Goal: Task Accomplishment & Management: Use online tool/utility

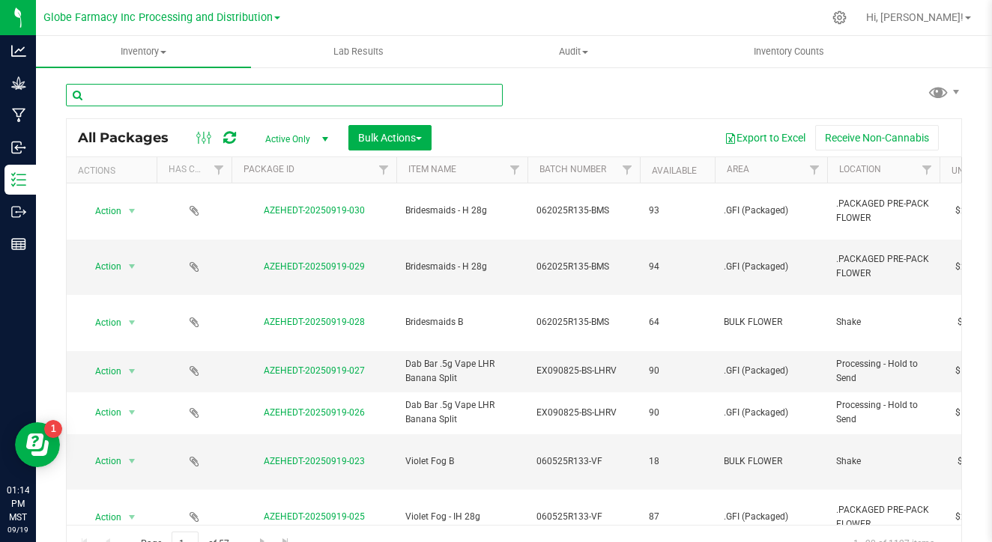
click at [171, 106] on input "text" at bounding box center [284, 95] width 437 height 22
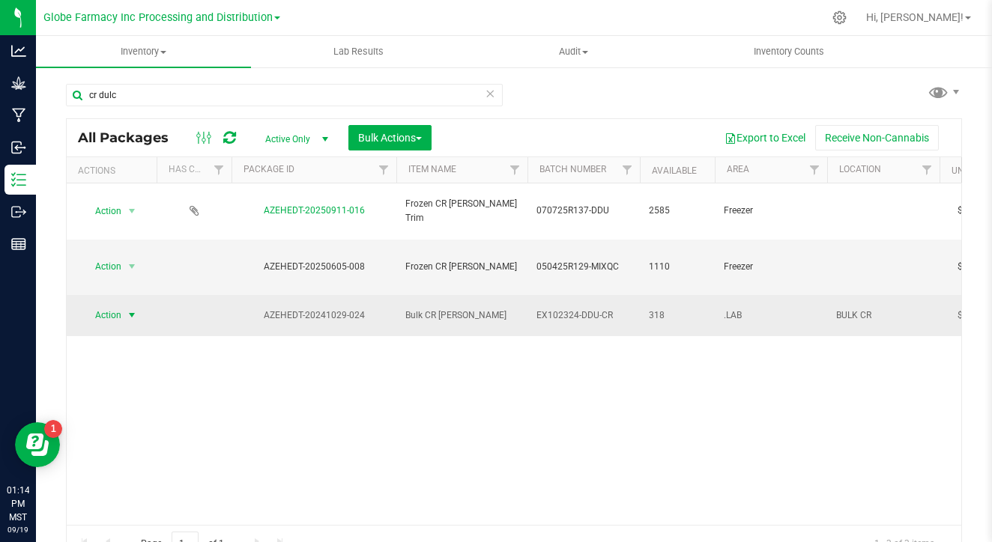
click at [127, 305] on span "select" at bounding box center [132, 315] width 19 height 21
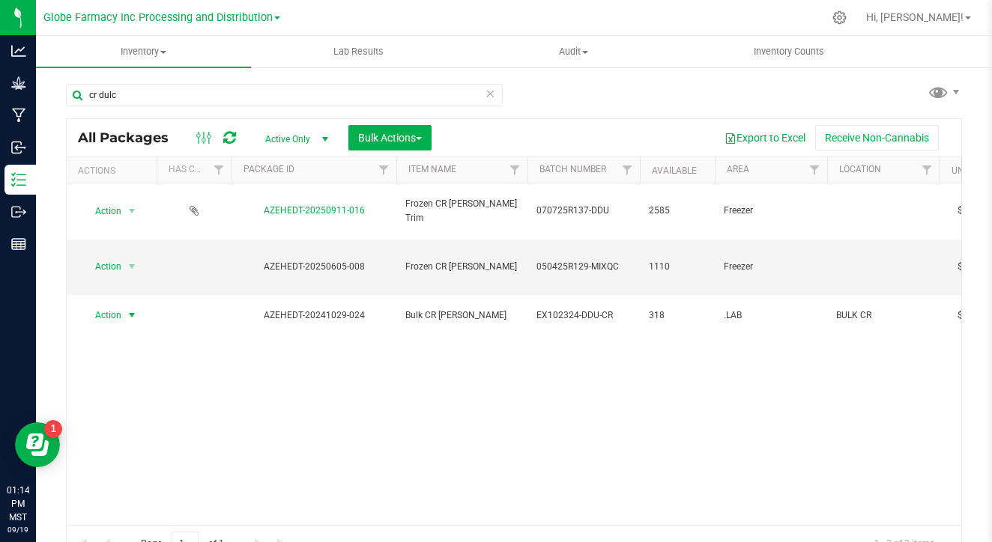
scroll to position [9, 0]
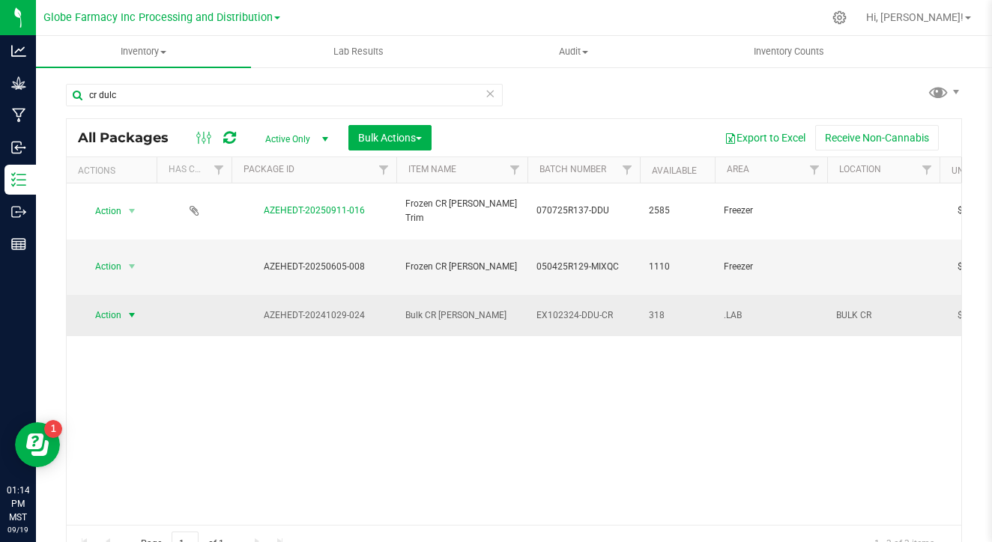
click at [112, 305] on span "Action" at bounding box center [102, 315] width 40 height 21
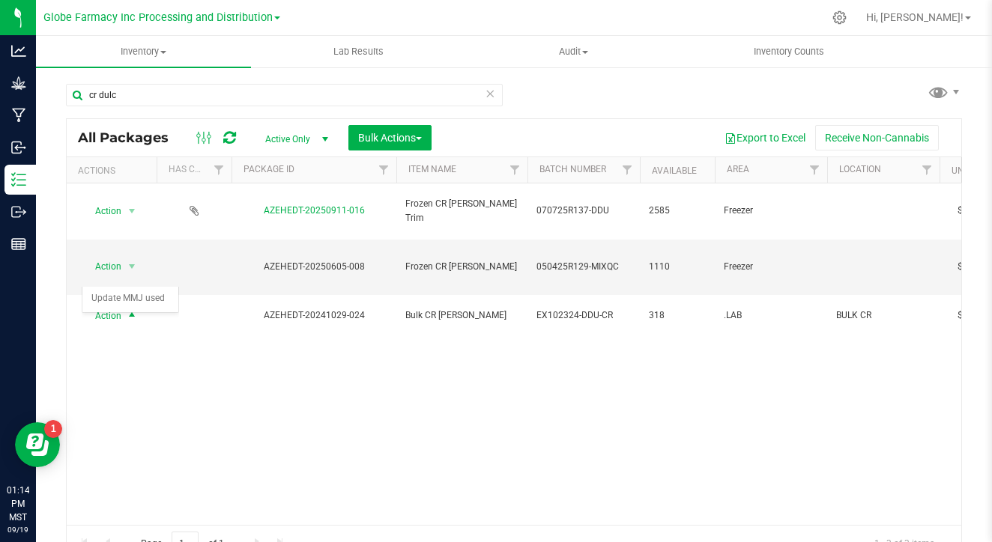
scroll to position [22, 0]
click at [127, 276] on div "Action Action Adjust qty Create package Edit attributes Global inventory Locate…" at bounding box center [514, 355] width 894 height 342
click at [110, 277] on div "Action Action Adjust qty Create package Edit attributes Global inventory Locate…" at bounding box center [514, 355] width 894 height 342
click at [133, 275] on div "Action Action Adjust qty Create package Edit attributes Global inventory Locate…" at bounding box center [514, 355] width 894 height 342
click at [89, 278] on div "Action Action Adjust qty Create package Edit attributes Global inventory Locate…" at bounding box center [514, 355] width 894 height 342
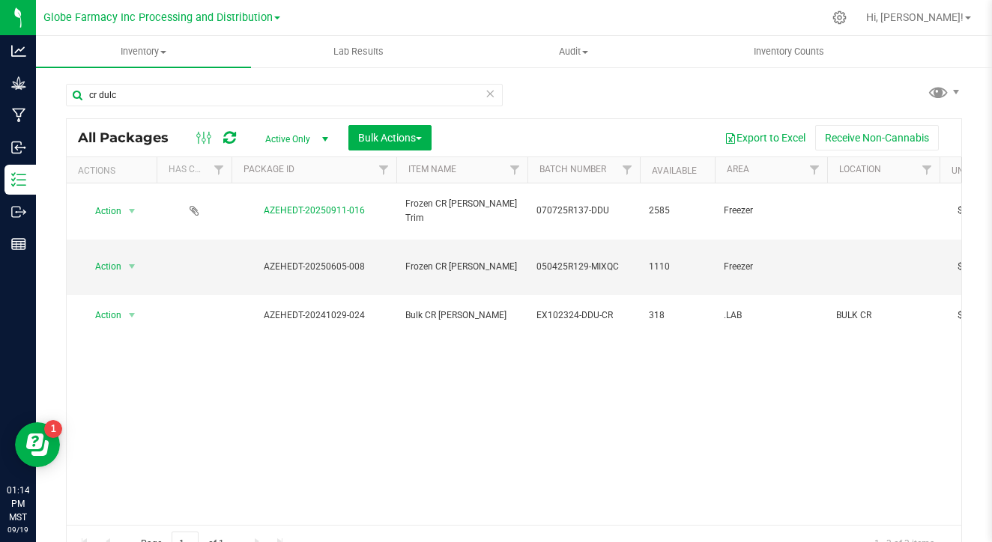
click at [530, 125] on div "Export to Excel Receive Non-Cannabis" at bounding box center [696, 137] width 507 height 25
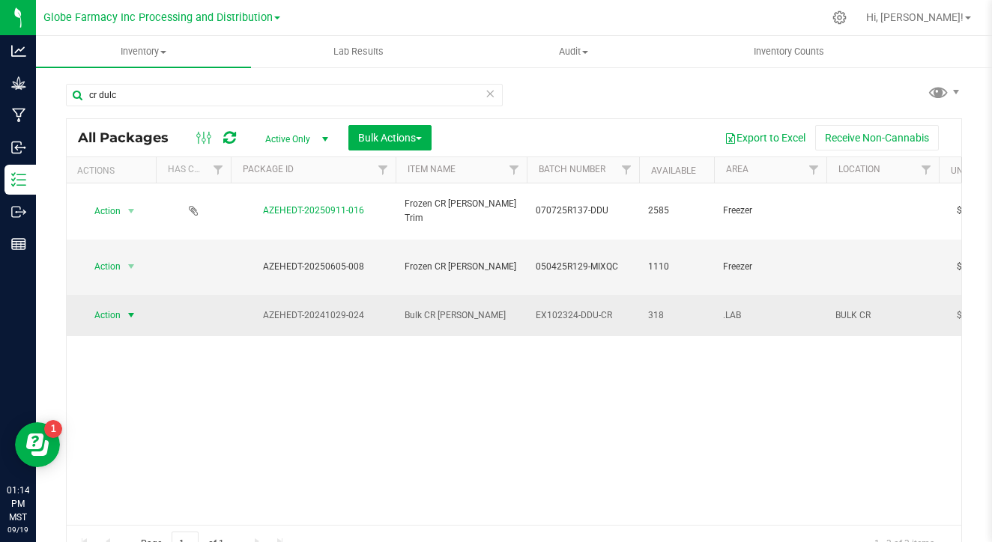
scroll to position [0, 0]
click at [133, 309] on span "select" at bounding box center [131, 315] width 12 height 12
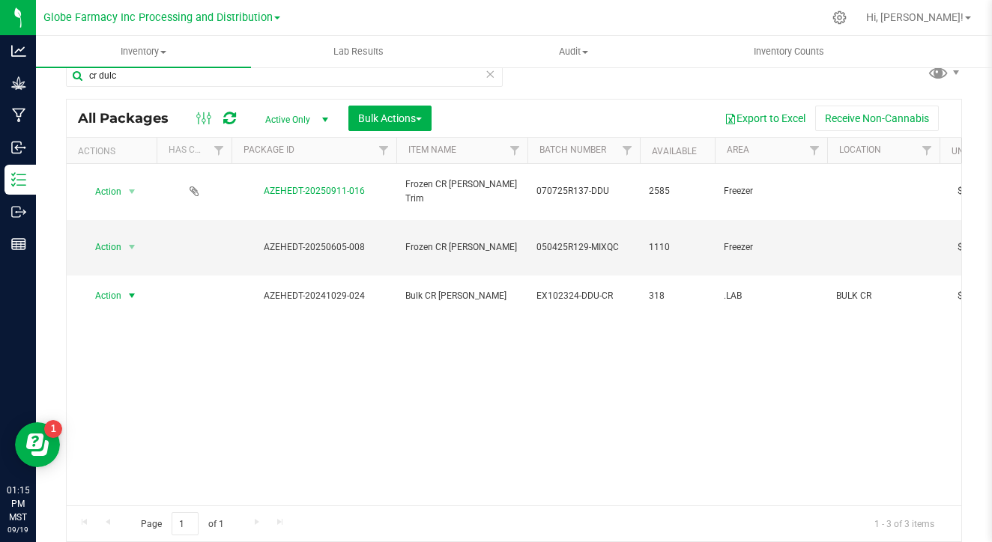
scroll to position [19, 0]
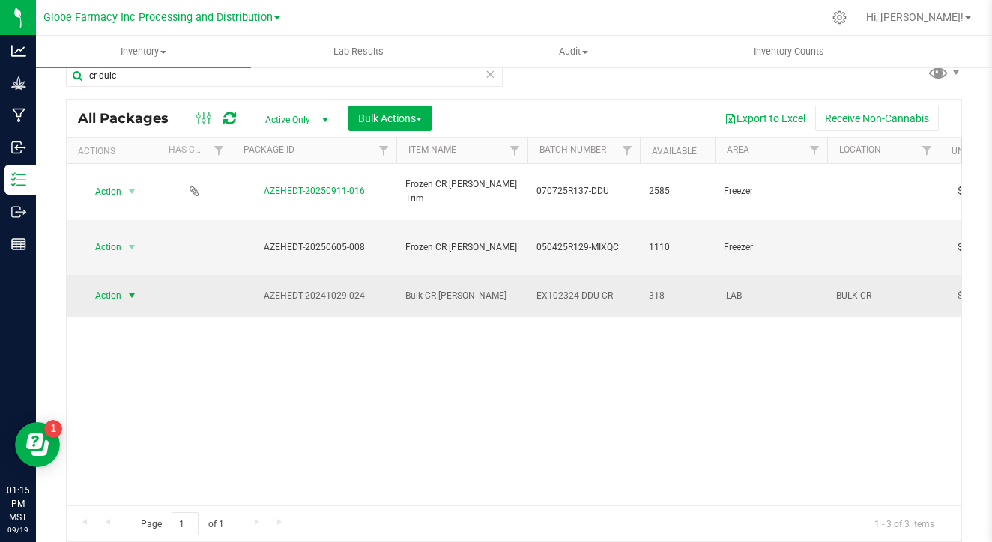
click at [129, 290] on span "select" at bounding box center [132, 296] width 12 height 12
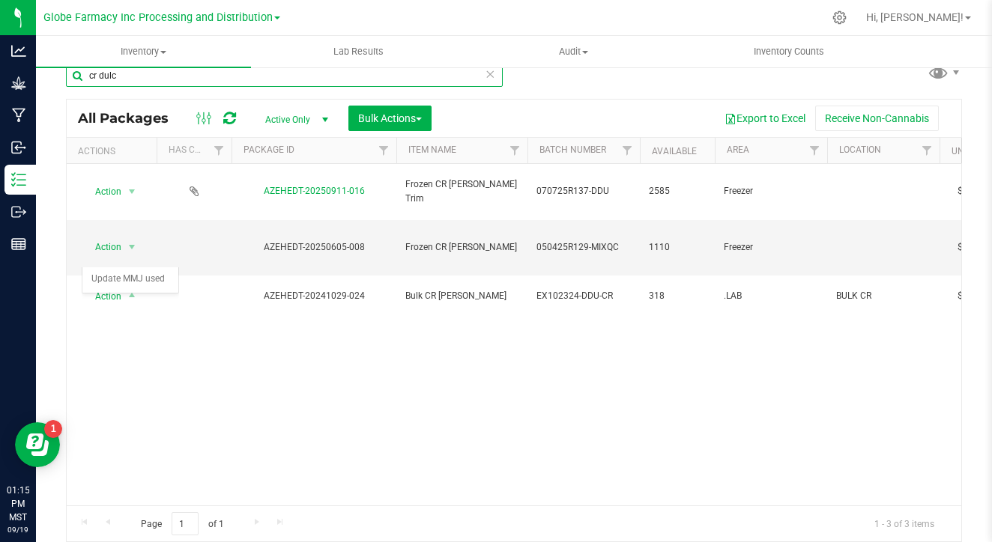
click at [306, 80] on input "cr dulc" at bounding box center [284, 75] width 437 height 22
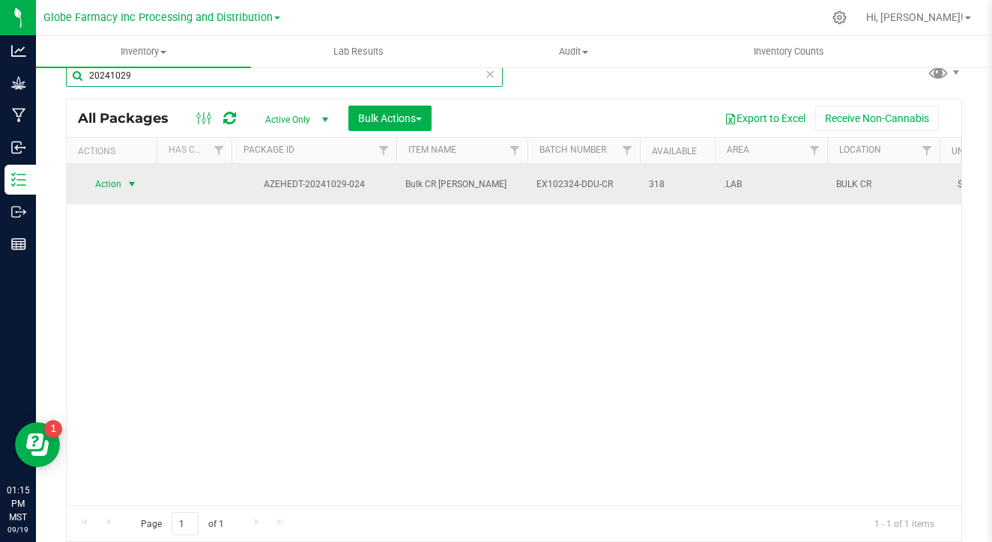
type input "20241029"
click at [120, 180] on span "Action" at bounding box center [102, 184] width 40 height 21
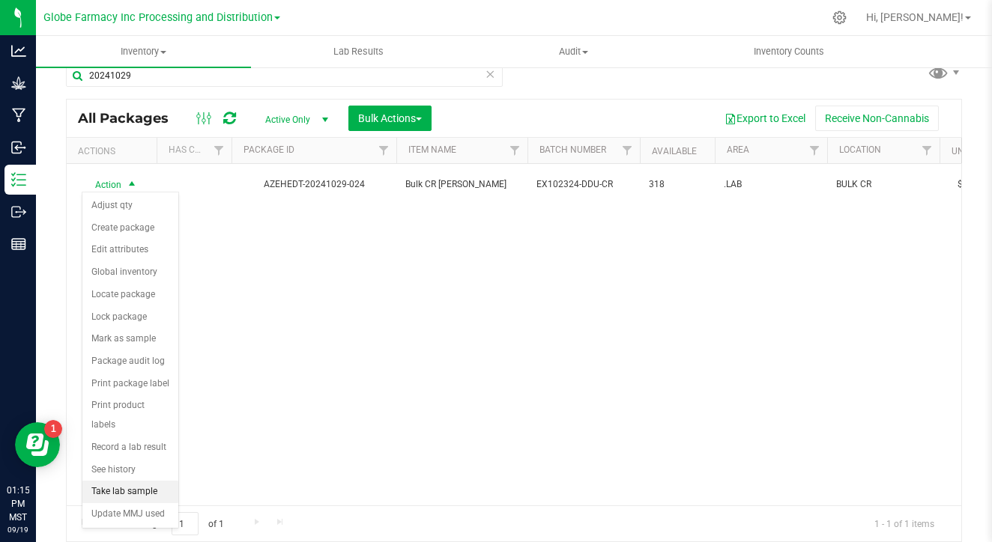
click at [125, 481] on li "Take lab sample" at bounding box center [130, 492] width 96 height 22
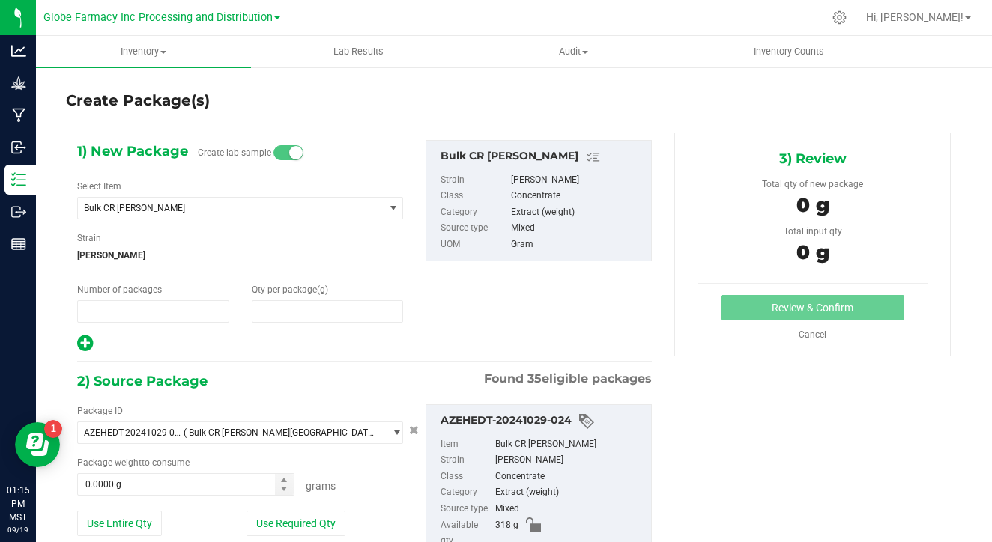
type input "1"
type input "0.0000"
click at [169, 306] on input "1" at bounding box center [153, 311] width 151 height 21
type input "2"
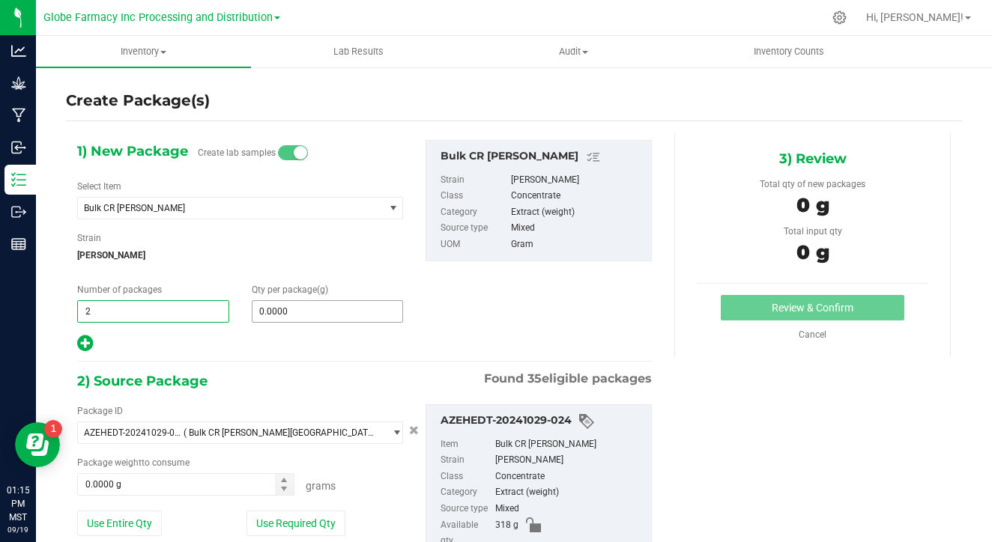
type input "2"
type input "8"
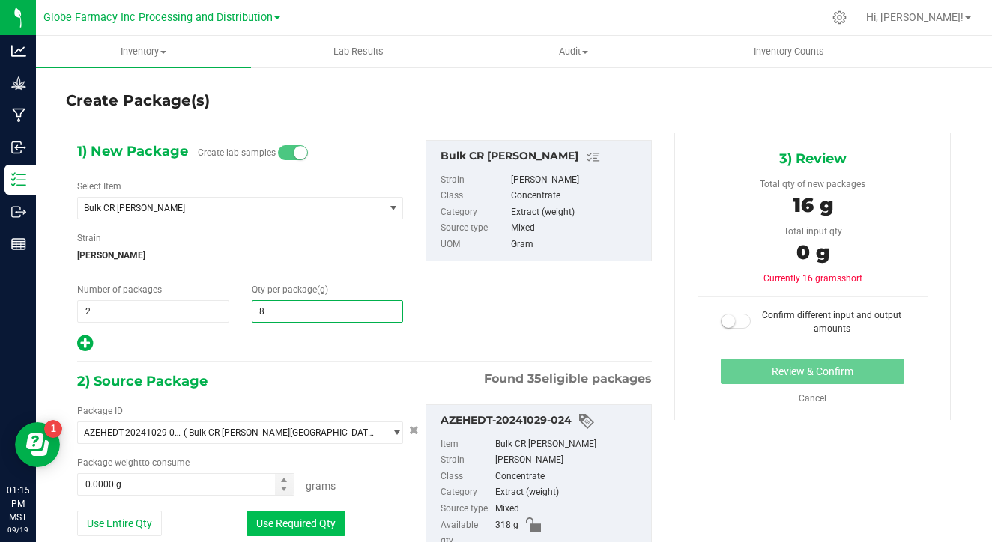
type input "8.0000"
click at [298, 524] on button "Use Required Qty" at bounding box center [295, 523] width 99 height 25
type input "16.0000 g"
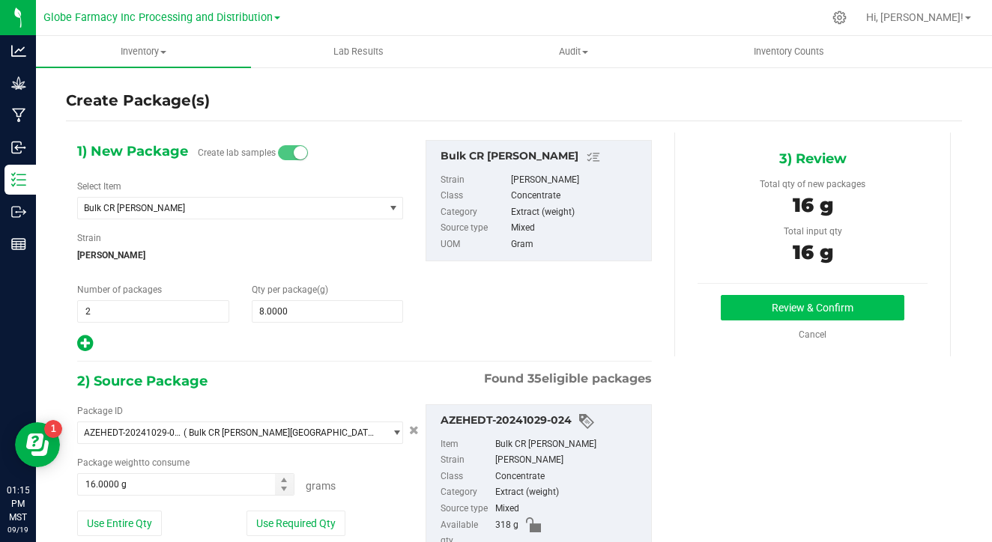
click at [819, 312] on button "Review & Confirm" at bounding box center [813, 307] width 184 height 25
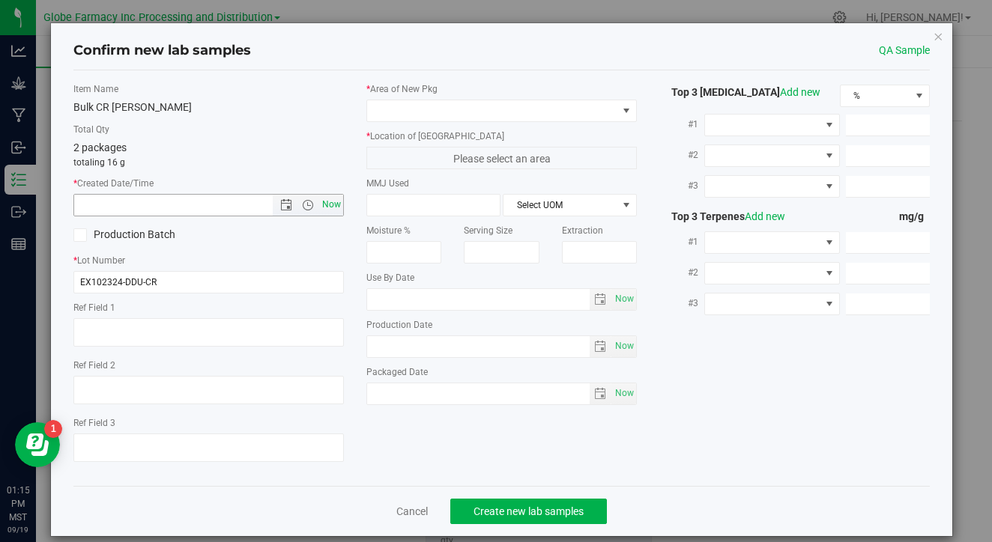
click at [331, 204] on span "Now" at bounding box center [331, 205] width 25 height 22
type input "[DATE] 1:15 PM"
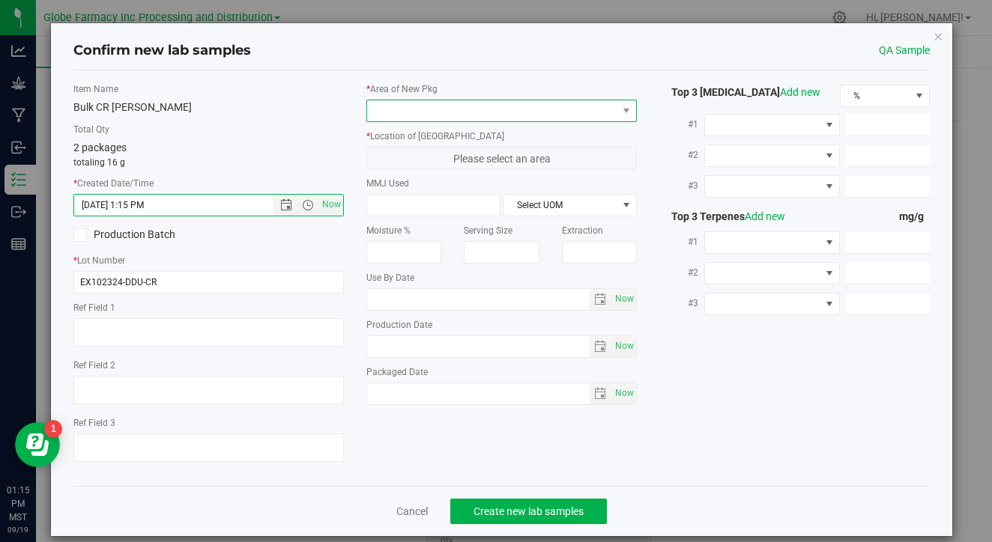
click at [437, 118] on span at bounding box center [492, 110] width 250 height 21
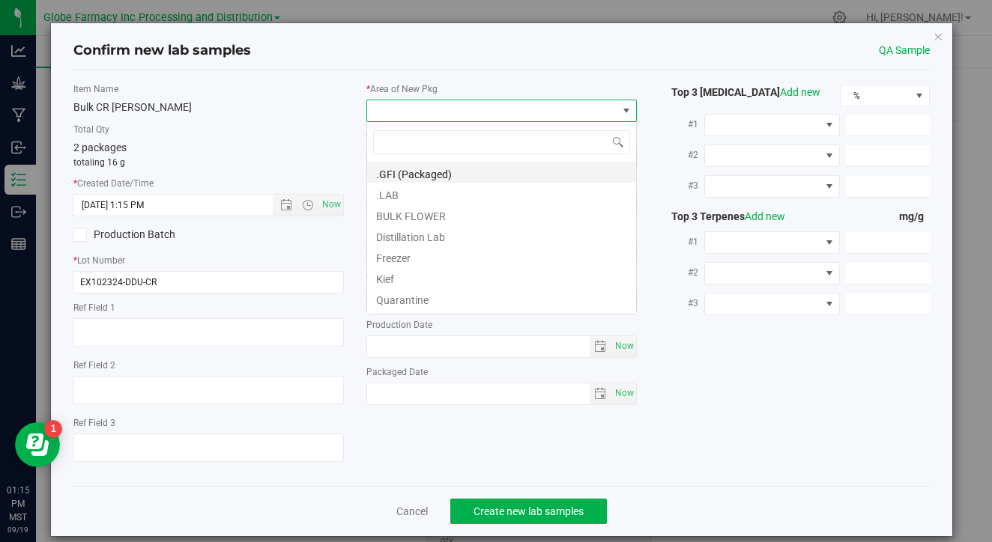
scroll to position [22, 270]
click at [442, 194] on li ".LAB" at bounding box center [501, 193] width 269 height 21
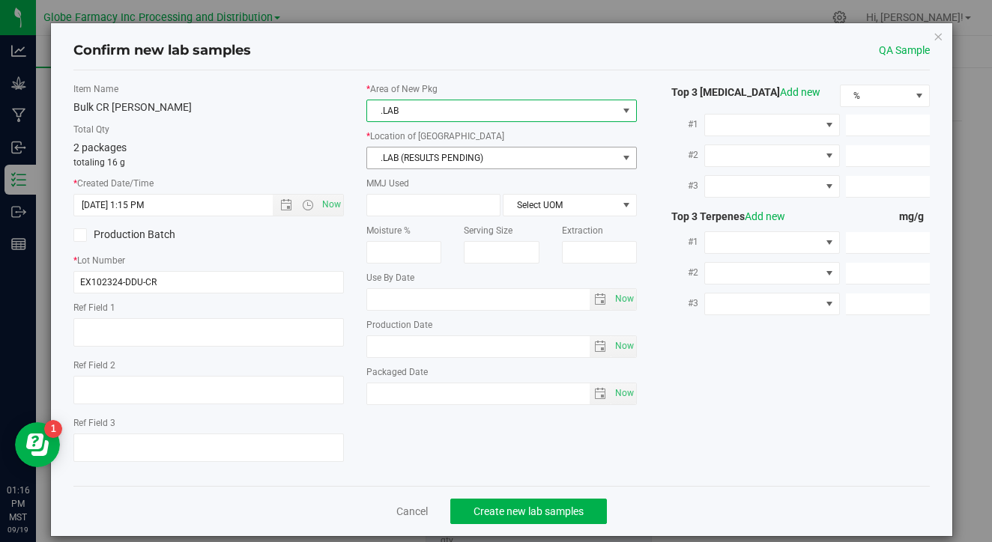
click at [469, 158] on span ".LAB (RESULTS PENDING)" at bounding box center [492, 158] width 250 height 21
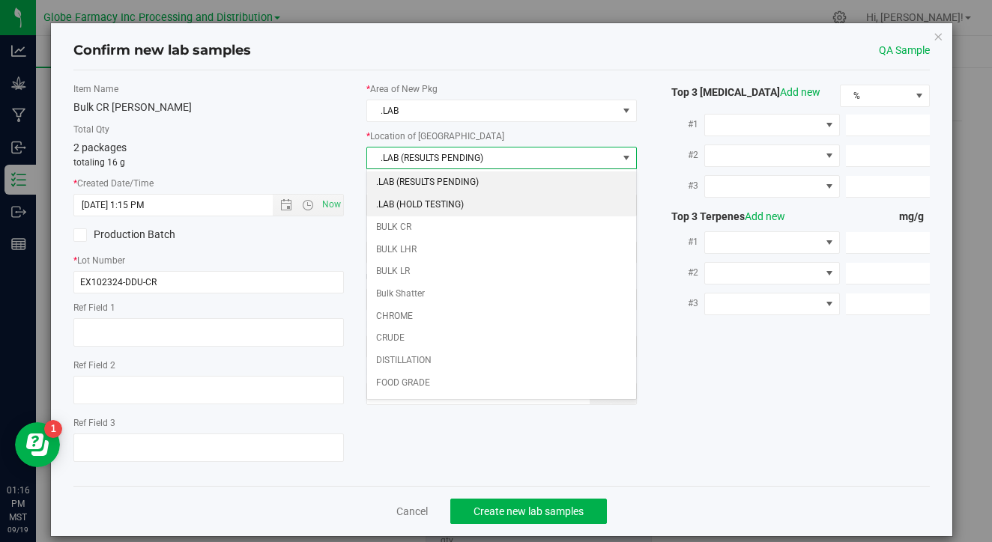
click at [463, 198] on li ".LAB (HOLD TESTING)" at bounding box center [501, 205] width 269 height 22
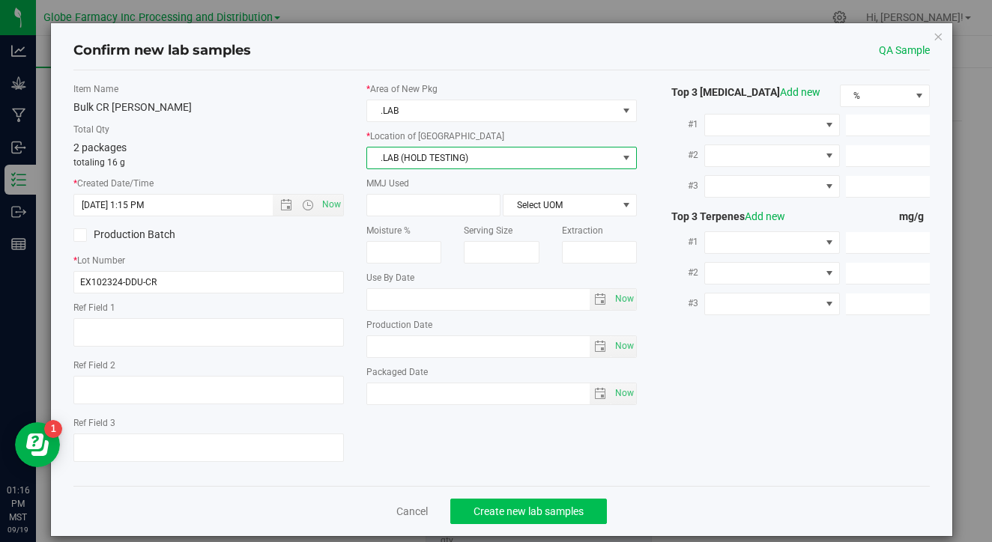
click at [493, 500] on button "Create new lab samples" at bounding box center [528, 511] width 157 height 25
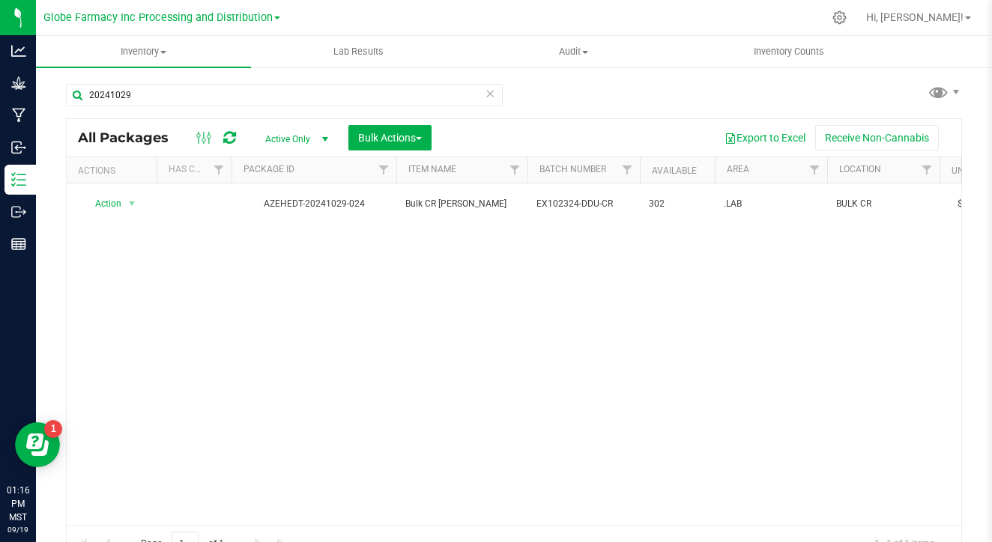
click at [492, 94] on icon at bounding box center [490, 93] width 10 height 18
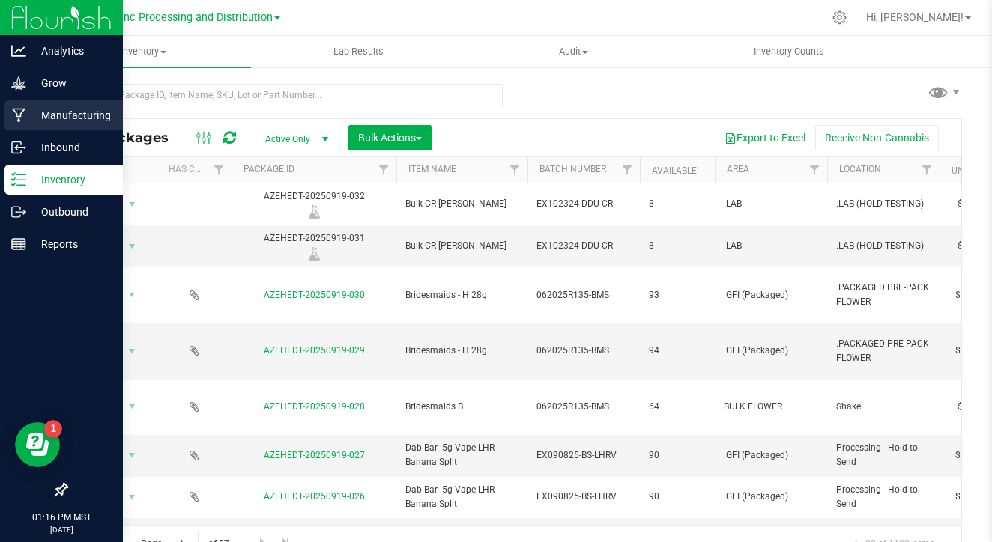
click at [40, 116] on p "Manufacturing" at bounding box center [71, 115] width 90 height 18
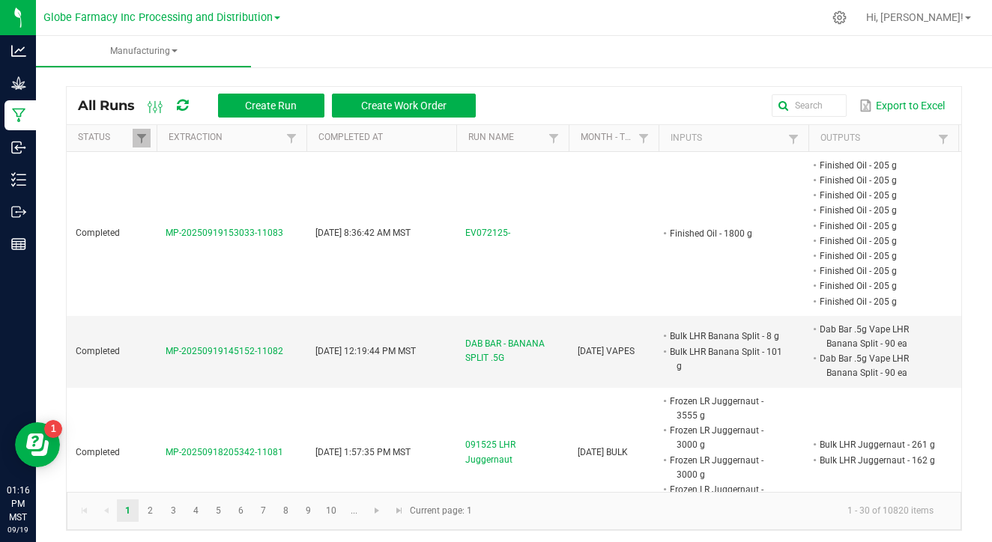
click at [148, 137] on link at bounding box center [142, 138] width 18 height 19
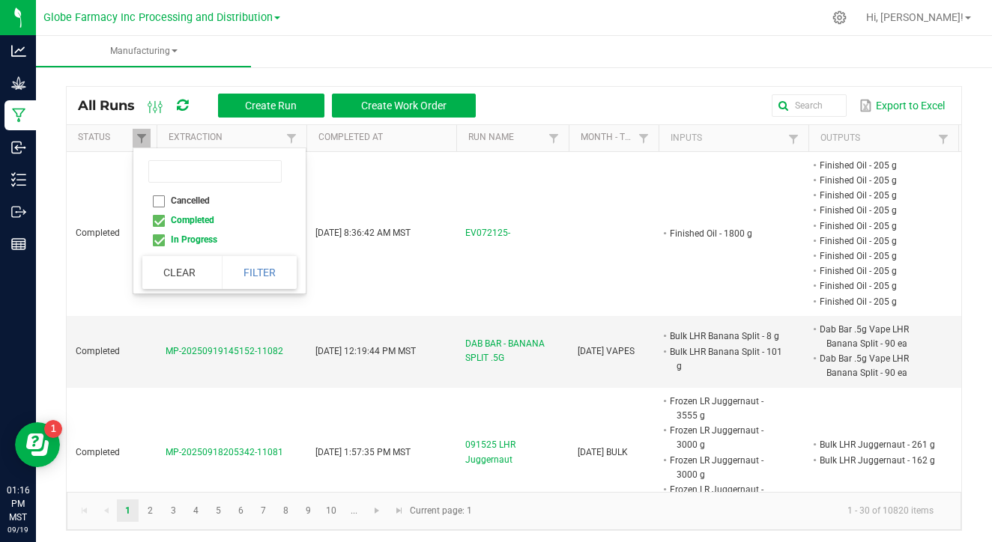
click at [157, 218] on li "Completed" at bounding box center [214, 219] width 145 height 19
checkbox input "false"
click at [246, 270] on button "Filter" at bounding box center [259, 272] width 75 height 33
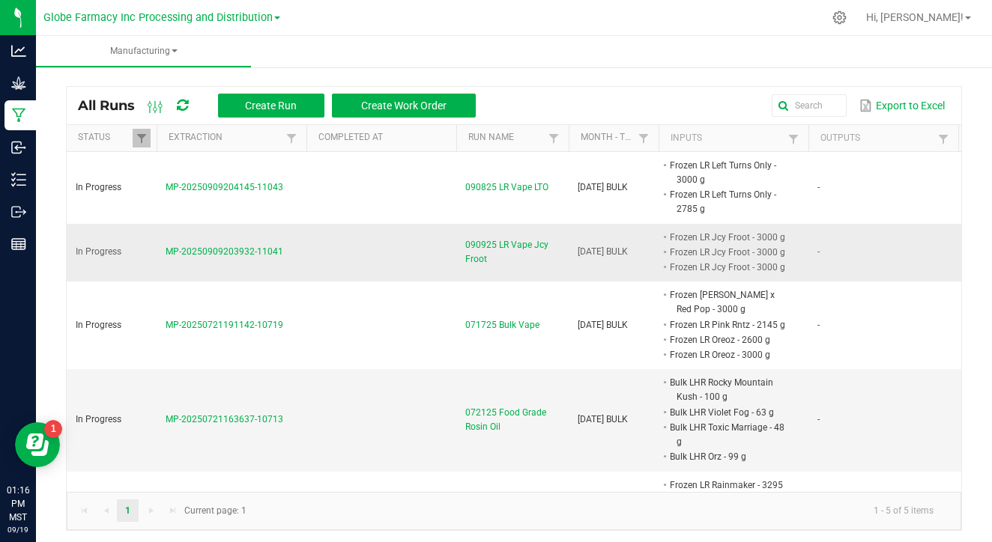
click at [249, 246] on span "MP-20250909203932-11041" at bounding box center [225, 251] width 118 height 10
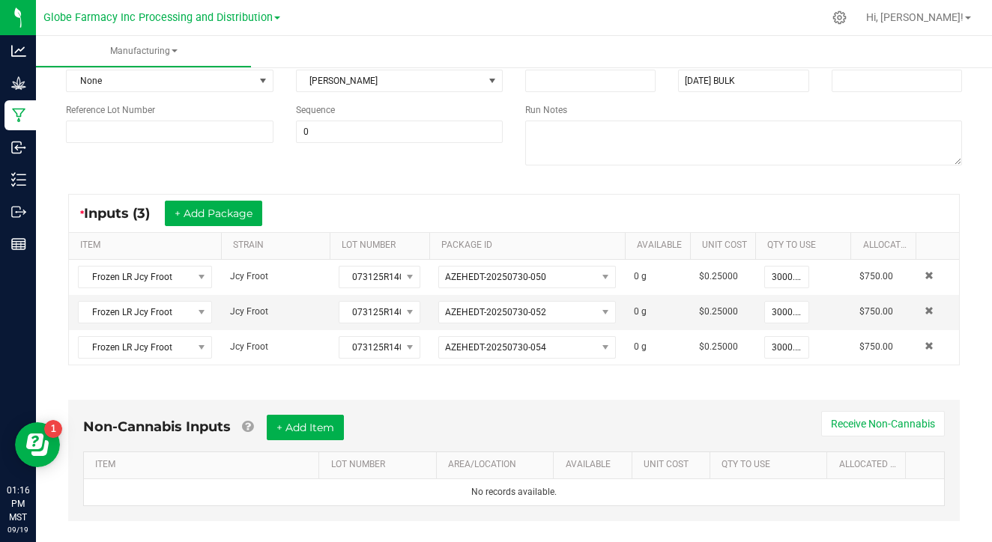
scroll to position [349, 0]
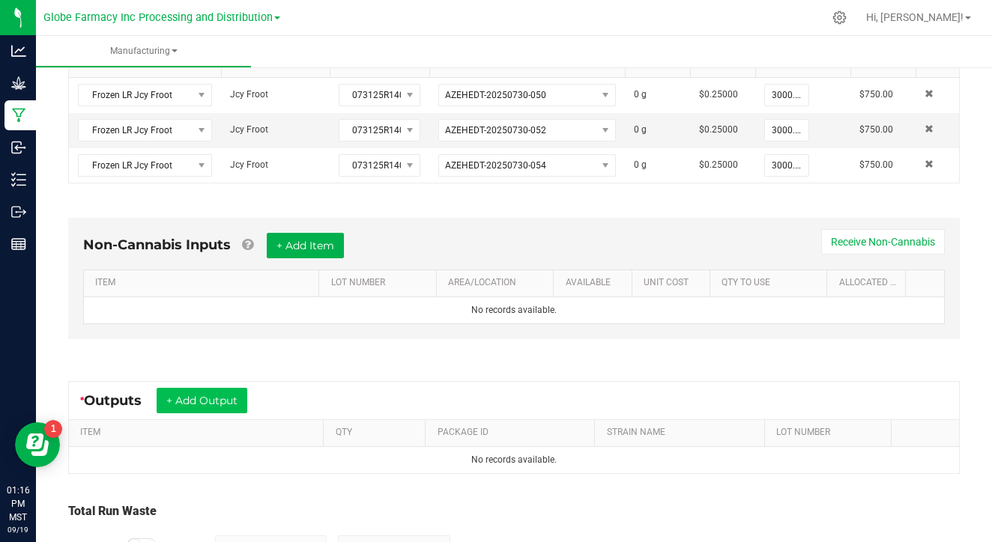
click at [228, 404] on button "+ Add Output" at bounding box center [202, 400] width 91 height 25
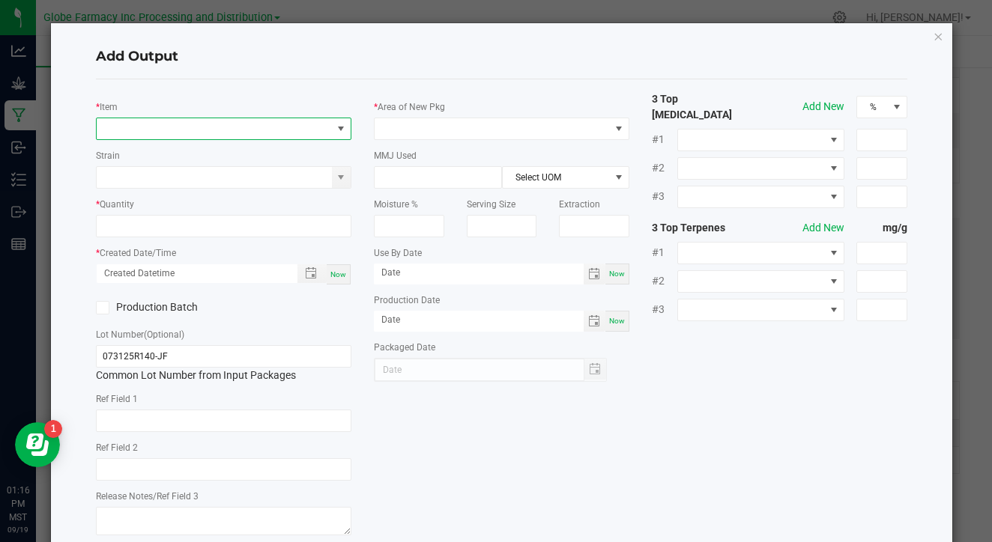
click at [250, 134] on span "NO DATA FOUND" at bounding box center [214, 128] width 235 height 21
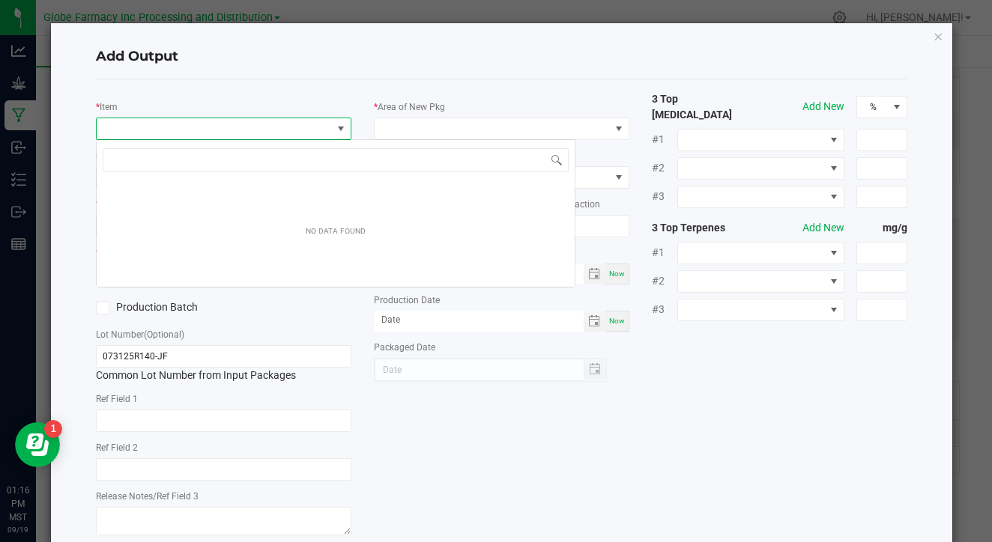
scroll to position [22, 255]
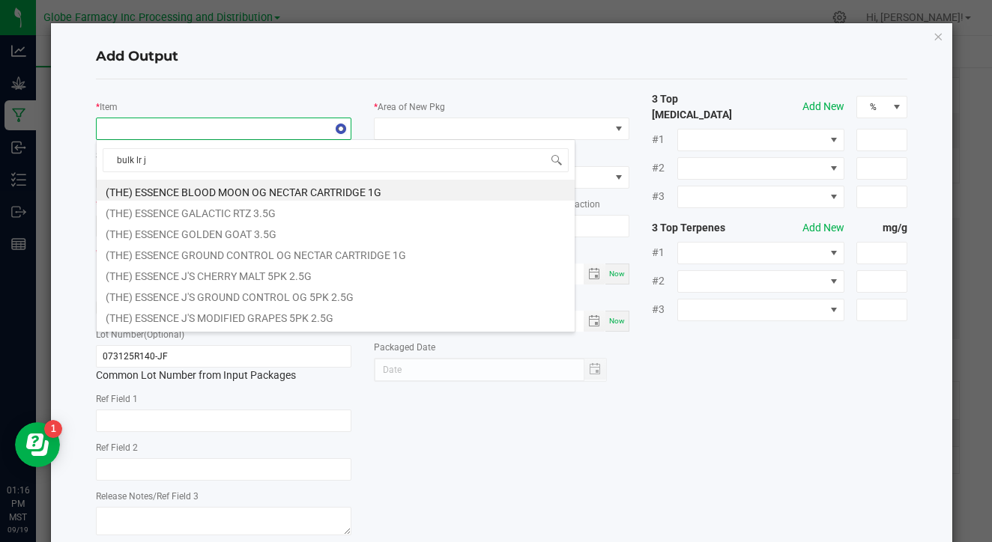
type input "bulk lr jc"
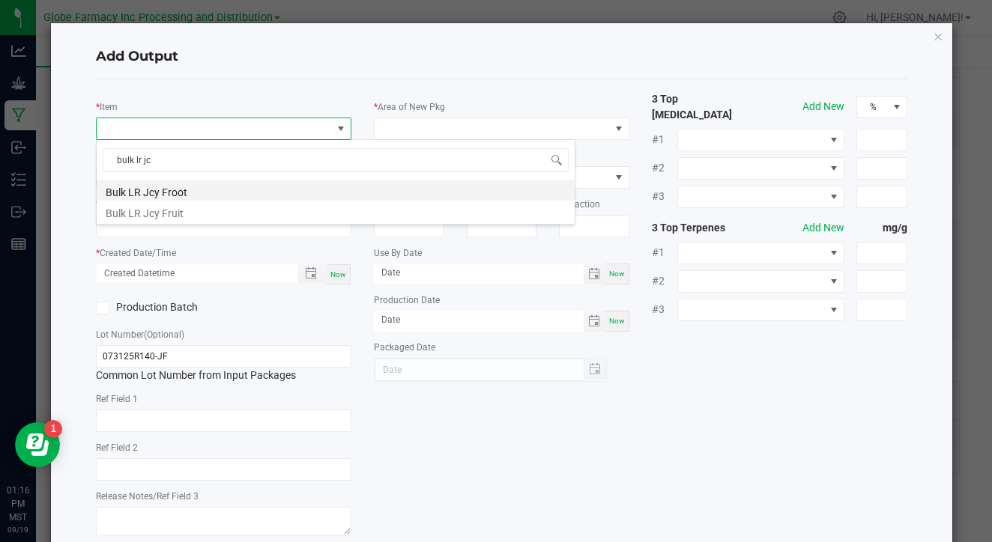
click at [261, 195] on li "Bulk LR Jcy Froot" at bounding box center [336, 190] width 478 height 21
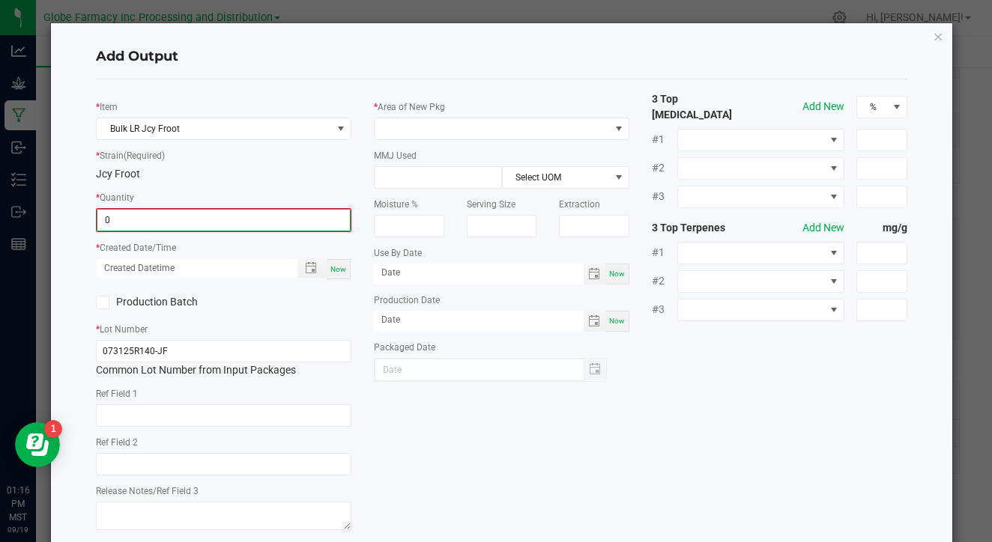
click at [260, 222] on input "0" at bounding box center [223, 220] width 252 height 21
type input "203.0000 g"
click at [344, 275] on div "Now" at bounding box center [339, 268] width 24 height 20
type input "[DATE] 1:17 PM"
type input "[DATE]"
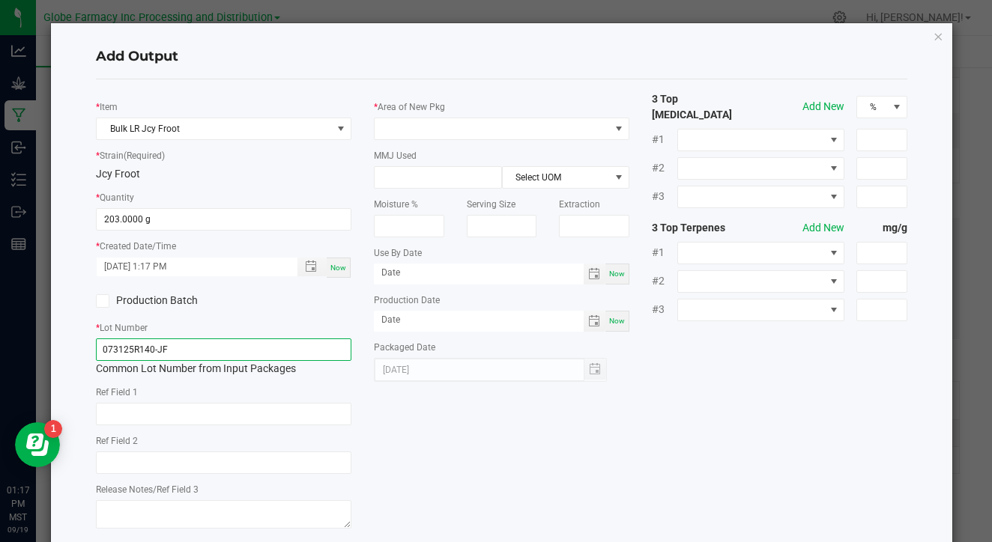
click at [289, 352] on input "073125R140-JF" at bounding box center [223, 350] width 255 height 22
click at [249, 349] on input "EX090925-JF-LRV" at bounding box center [223, 350] width 255 height 22
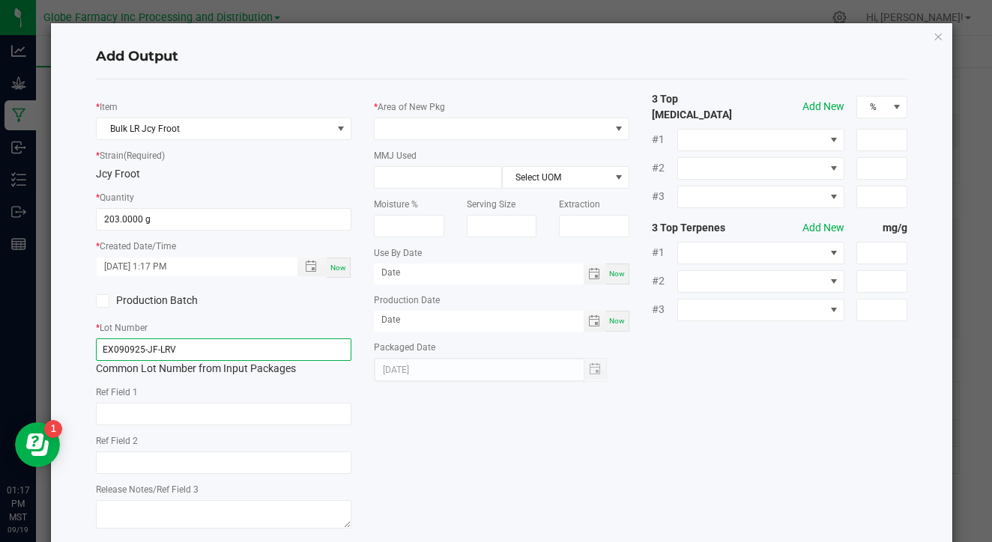
click at [249, 349] on input "EX090925-JF-LRV" at bounding box center [223, 350] width 255 height 22
type input "EX090925-JF-LRV"
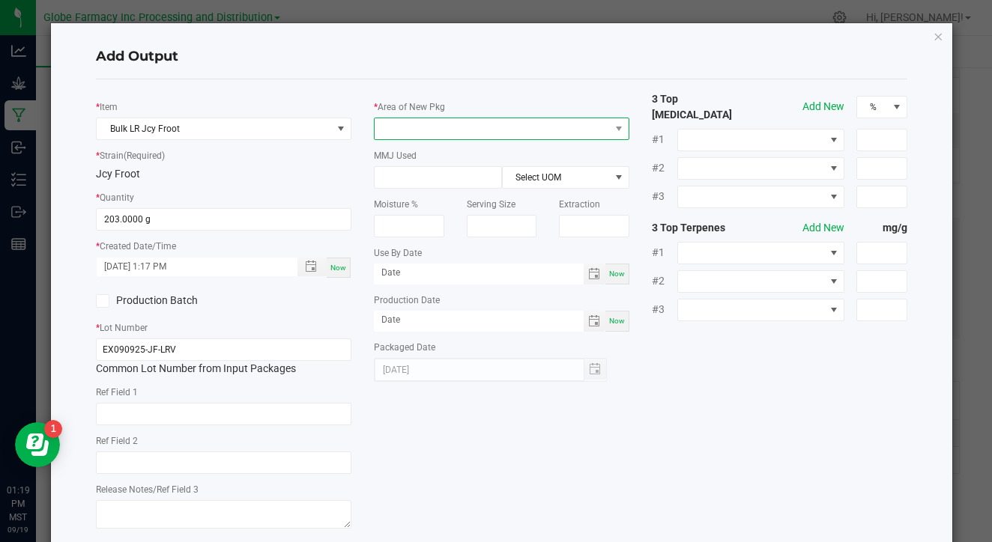
click at [524, 125] on span at bounding box center [492, 128] width 235 height 21
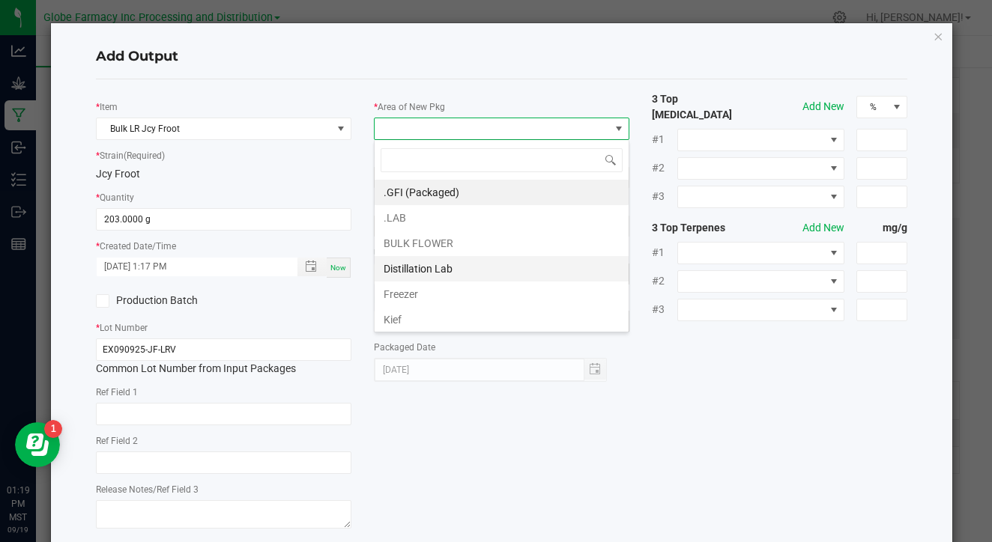
click at [483, 258] on li "Distillation Lab" at bounding box center [502, 268] width 254 height 25
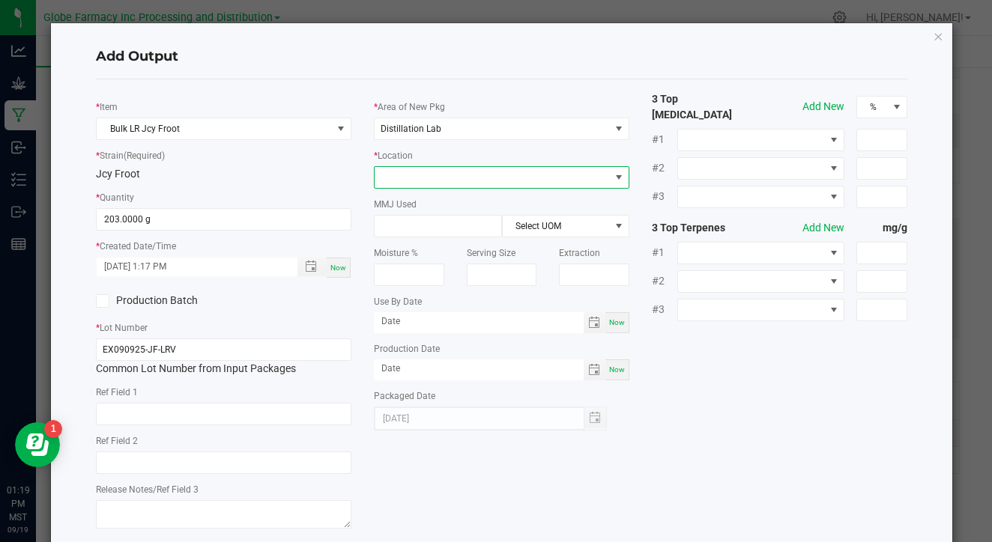
click at [506, 184] on span at bounding box center [492, 177] width 235 height 21
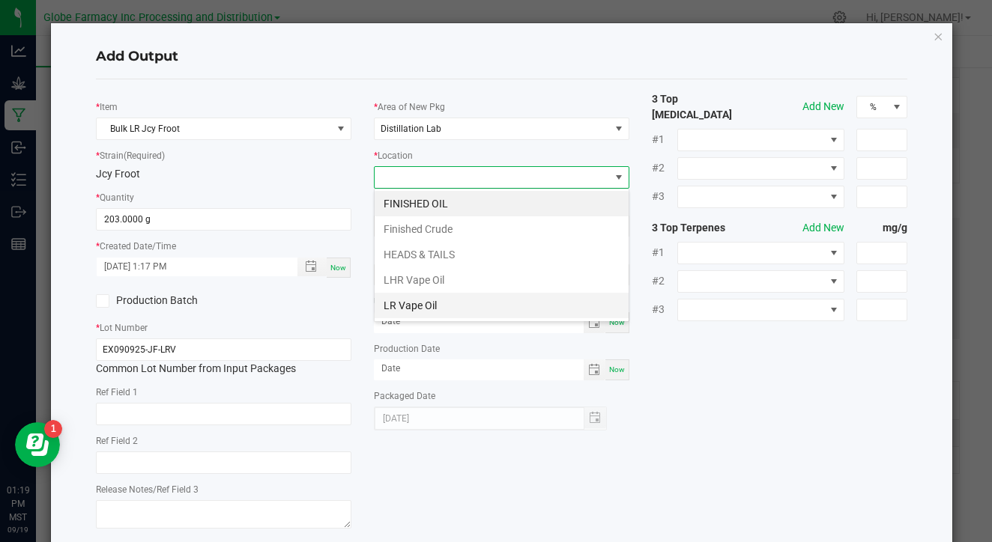
click at [475, 297] on li "LR Vape Oil" at bounding box center [502, 305] width 254 height 25
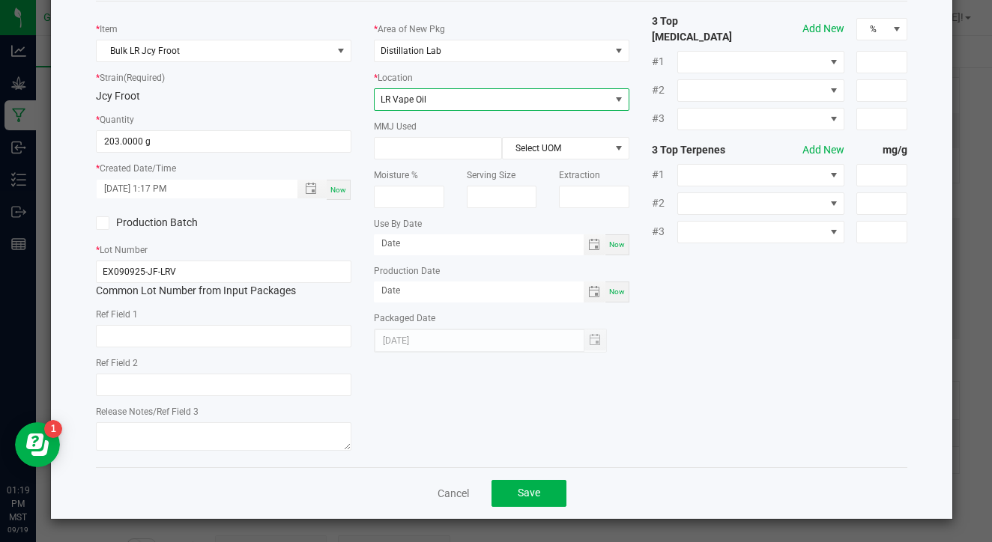
scroll to position [77, 0]
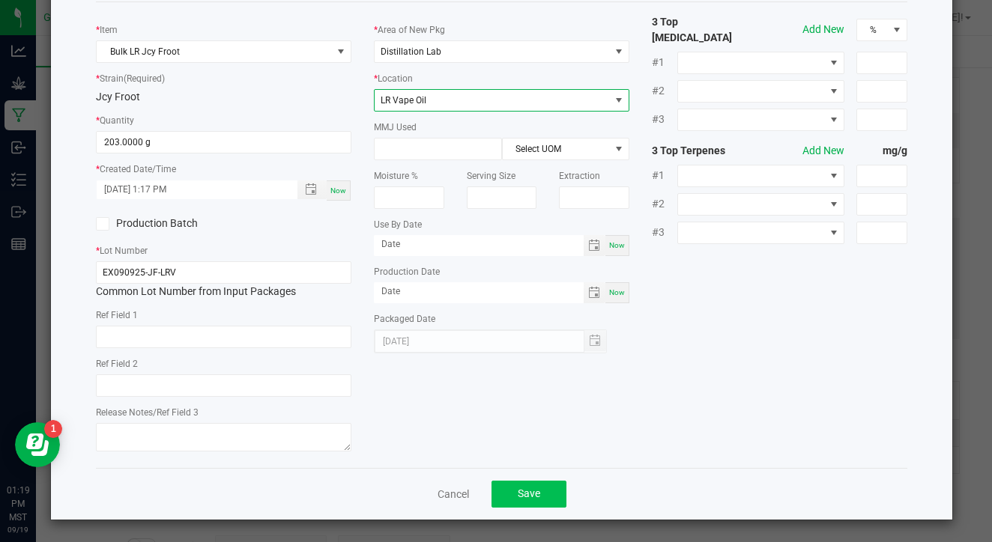
click at [533, 481] on button "Save" at bounding box center [528, 494] width 75 height 27
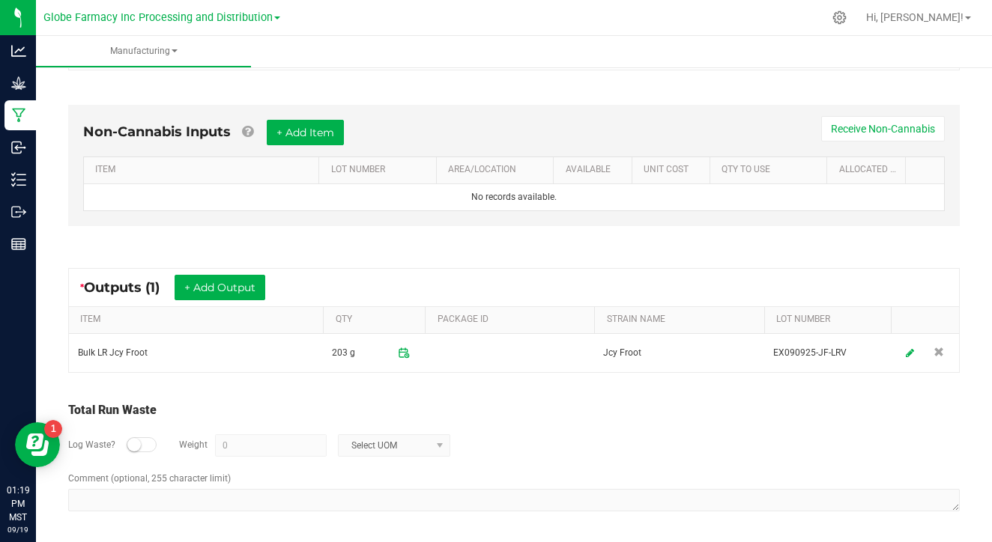
scroll to position [461, 0]
click at [136, 449] on small at bounding box center [133, 445] width 13 height 13
click at [232, 450] on input "0" at bounding box center [271, 446] width 110 height 21
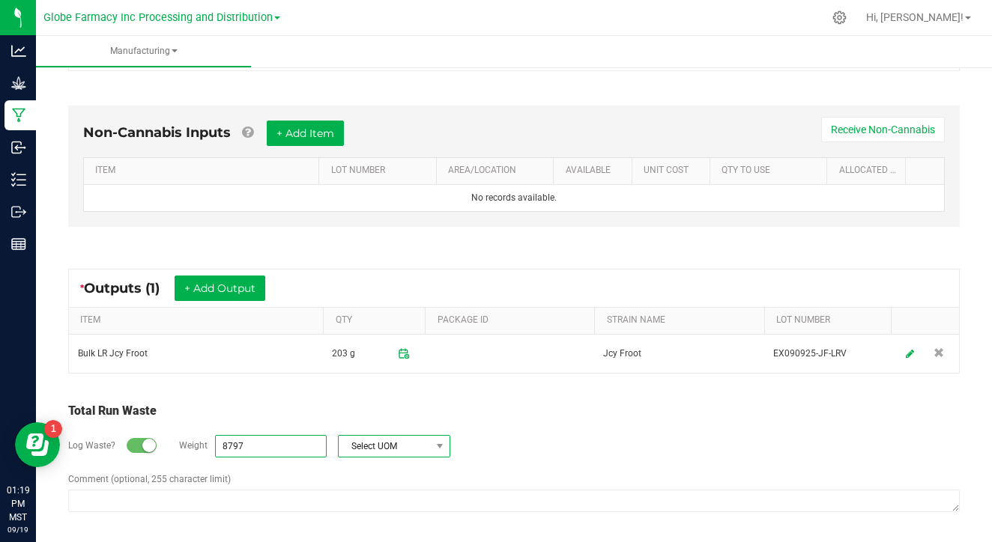
click at [367, 445] on span "Select UOM" at bounding box center [385, 446] width 92 height 21
click at [366, 307] on li "Gram" at bounding box center [391, 314] width 111 height 21
type input "8797 g"
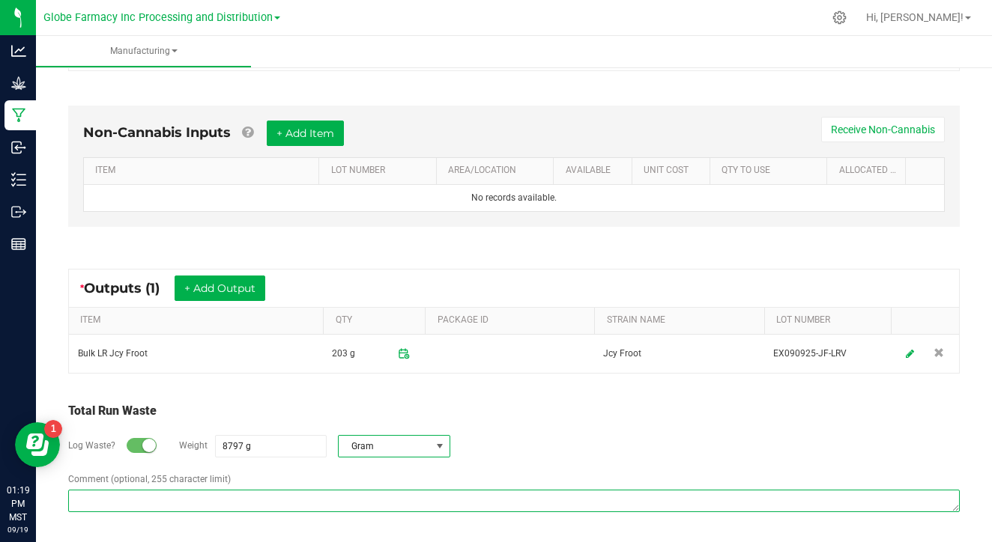
click at [284, 508] on textarea "Comment (optional, 255 character limit)" at bounding box center [513, 501] width 891 height 22
paste textarea "Waste disposed with ISO/ coffee grounds"
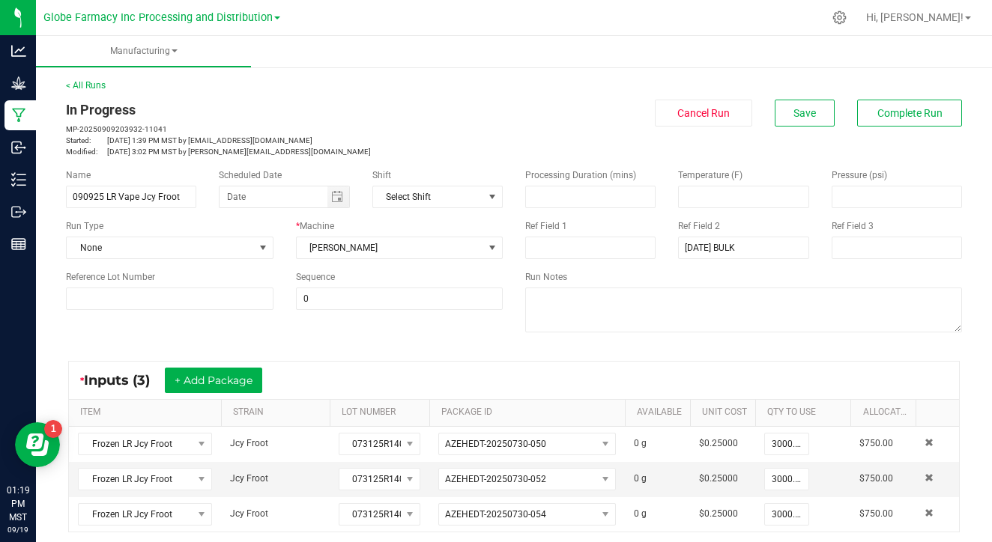
scroll to position [0, 0]
type textarea "Waste disposed with ISO/ coffee grounds"
click at [945, 106] on button "Complete Run" at bounding box center [909, 113] width 105 height 27
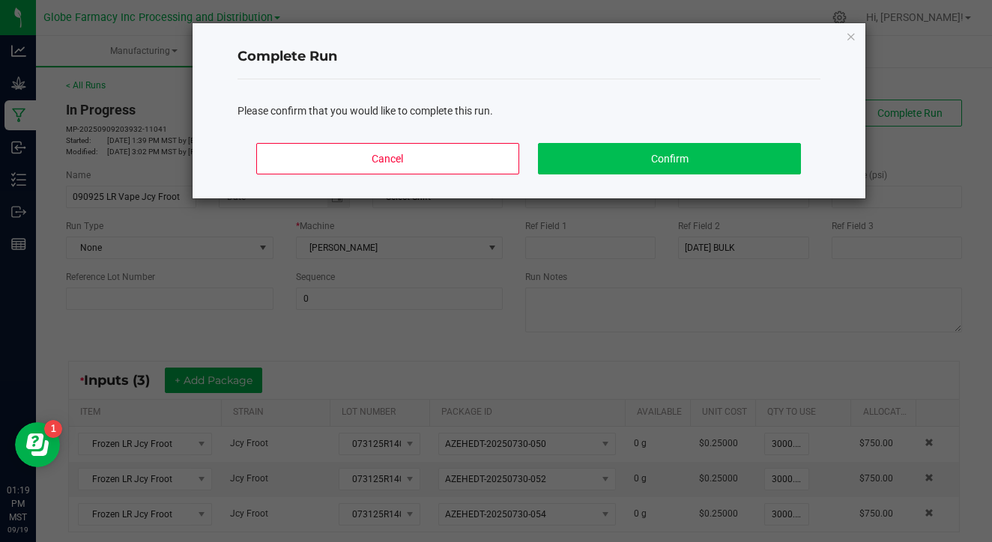
click at [706, 157] on button "Confirm" at bounding box center [669, 158] width 262 height 31
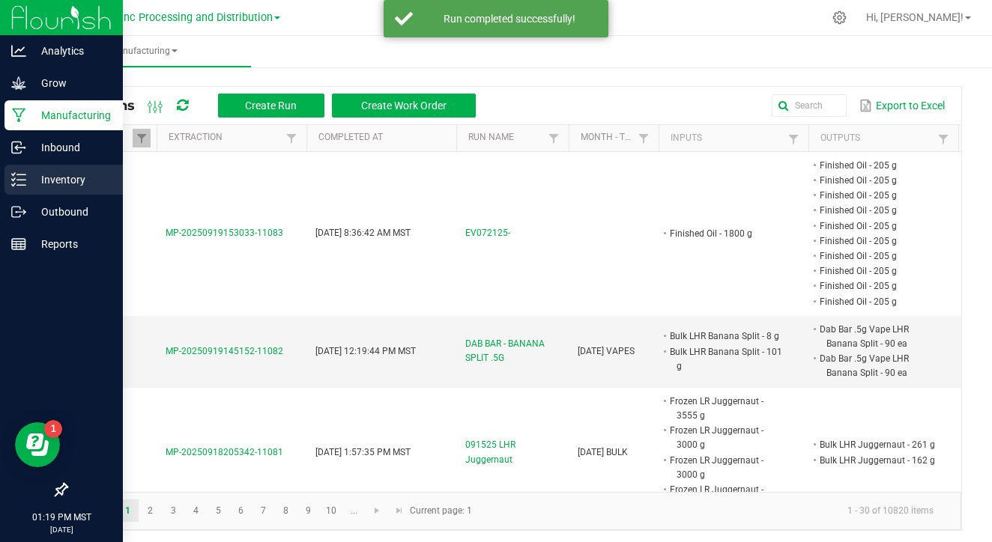
click at [33, 178] on p "Inventory" at bounding box center [71, 180] width 90 height 18
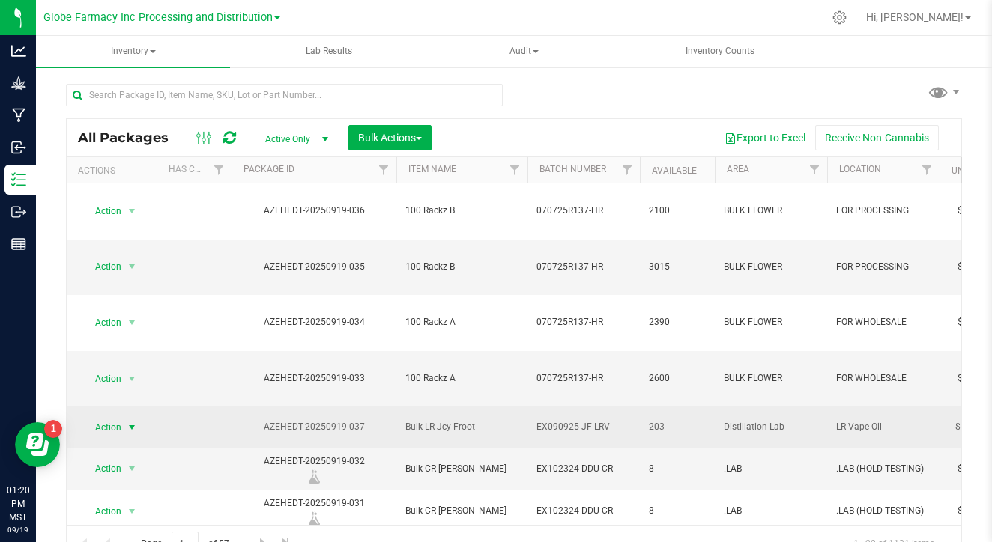
click at [104, 417] on span "Action" at bounding box center [102, 427] width 40 height 21
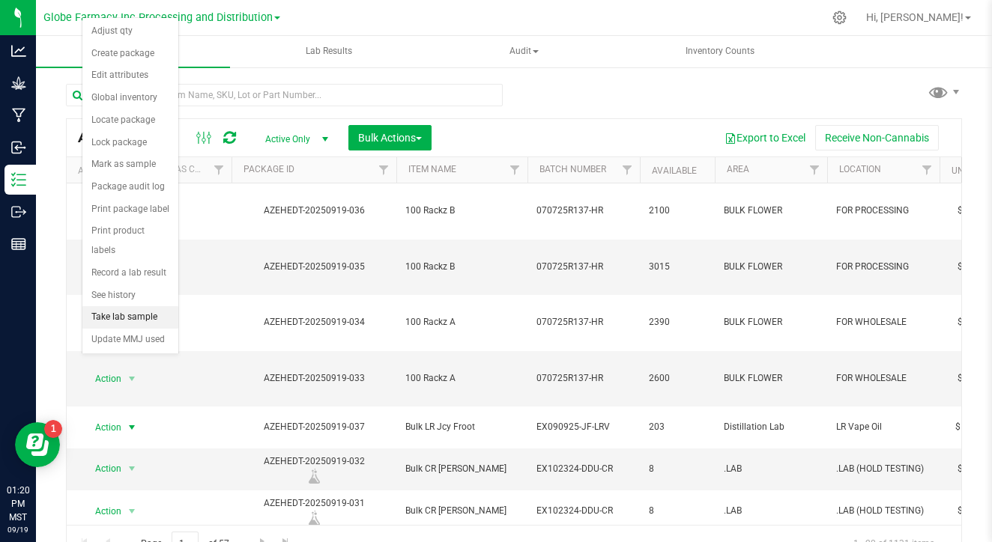
click at [136, 306] on li "Take lab sample" at bounding box center [130, 317] width 96 height 22
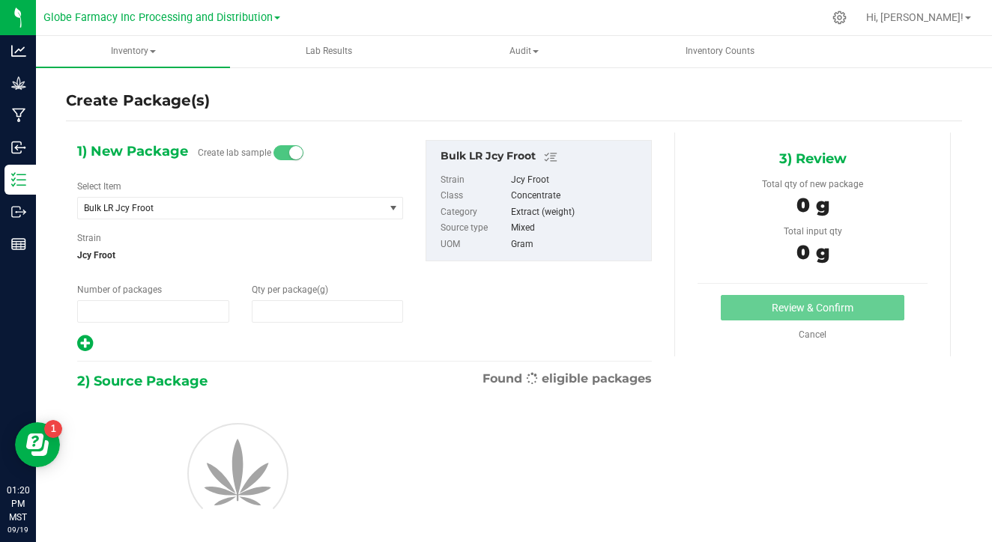
type input "1"
type input "0.0000"
type input "0"
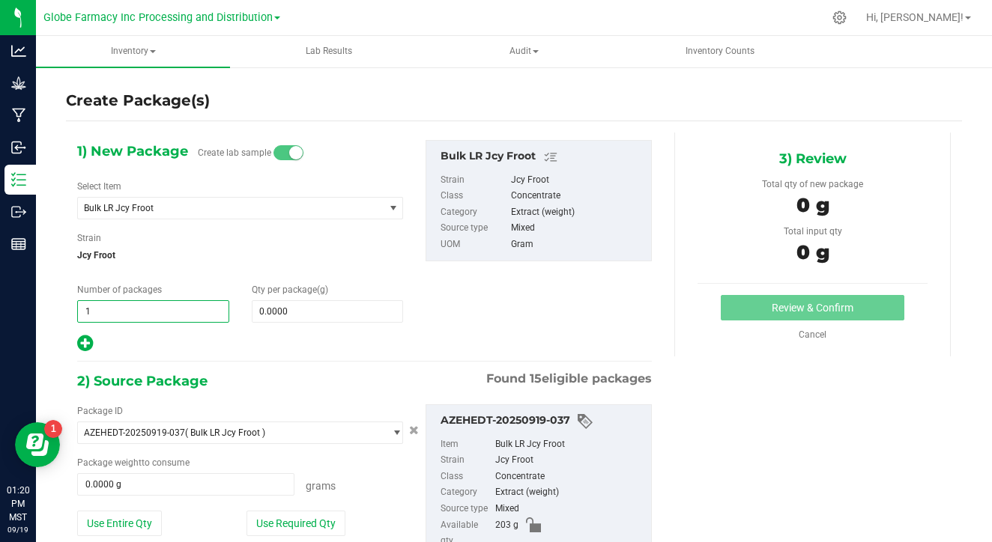
click at [170, 309] on input "1" at bounding box center [153, 311] width 151 height 21
type input "2"
type input "8"
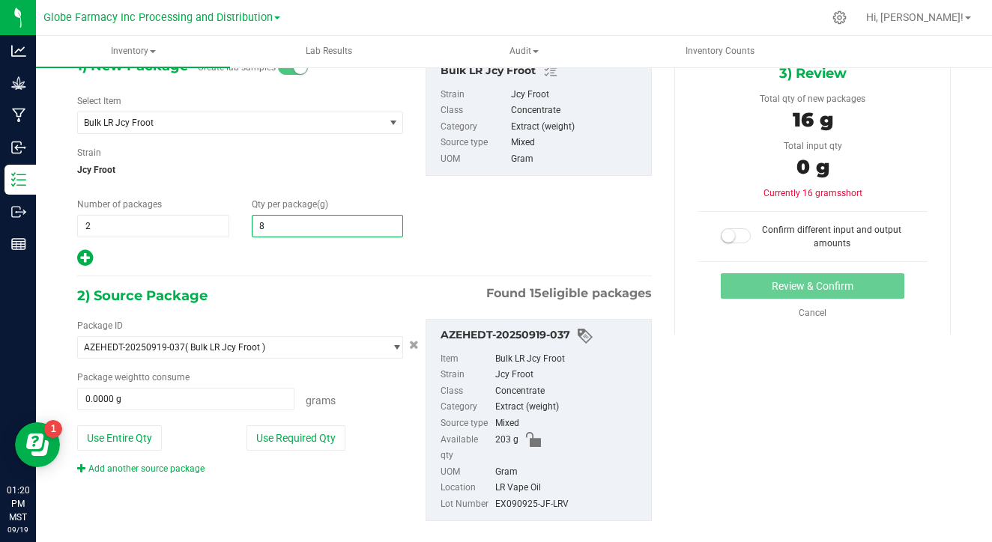
scroll to position [86, 0]
type input "8.0000"
click at [333, 430] on button "Use Required Qty" at bounding box center [295, 437] width 99 height 25
type input "16.0000 g"
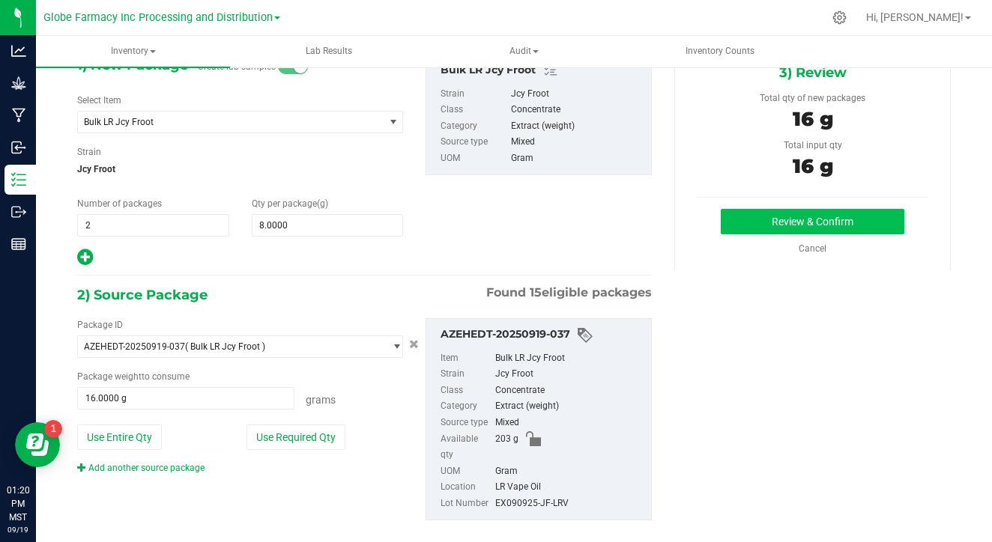
click at [837, 226] on button "Review & Confirm" at bounding box center [813, 221] width 184 height 25
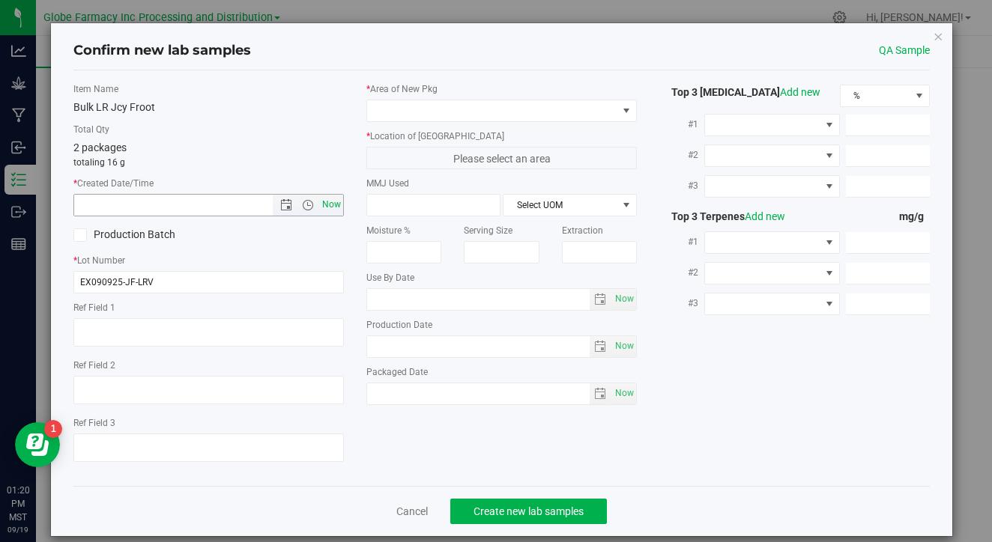
click at [336, 205] on span "Now" at bounding box center [331, 205] width 25 height 22
type input "[DATE] 1:20 PM"
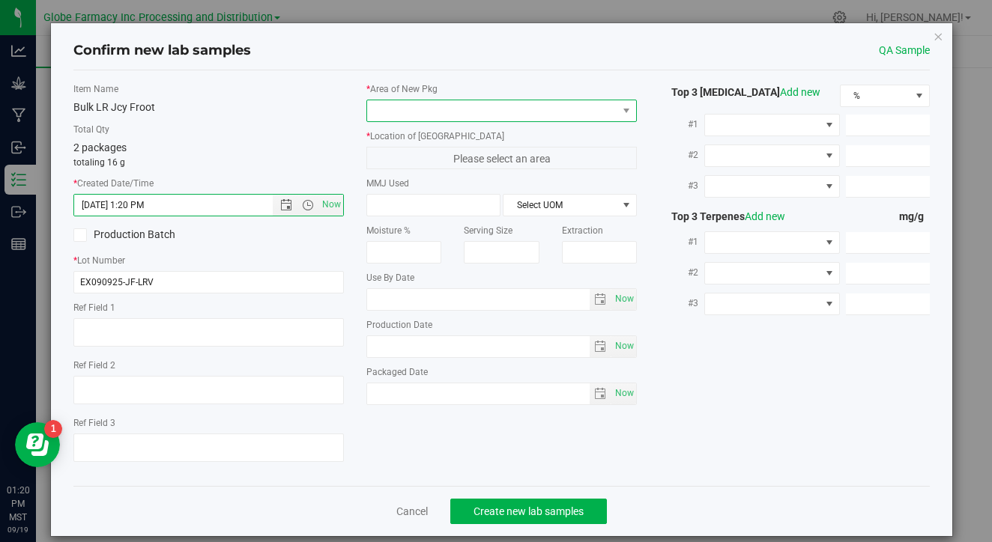
click at [429, 117] on span at bounding box center [492, 110] width 250 height 21
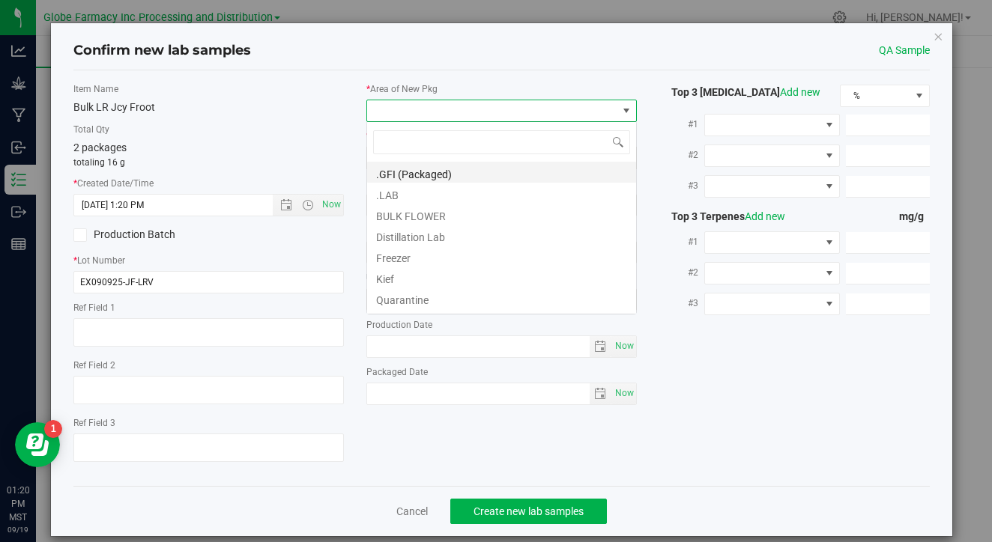
scroll to position [22, 270]
click at [427, 193] on li ".LAB" at bounding box center [501, 193] width 269 height 21
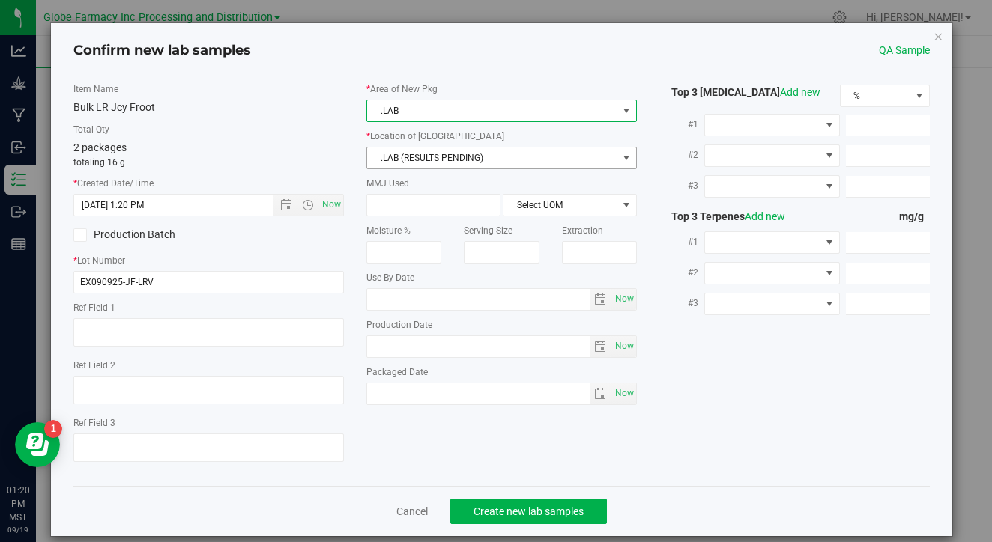
click at [443, 152] on span ".LAB (RESULTS PENDING)" at bounding box center [492, 158] width 250 height 21
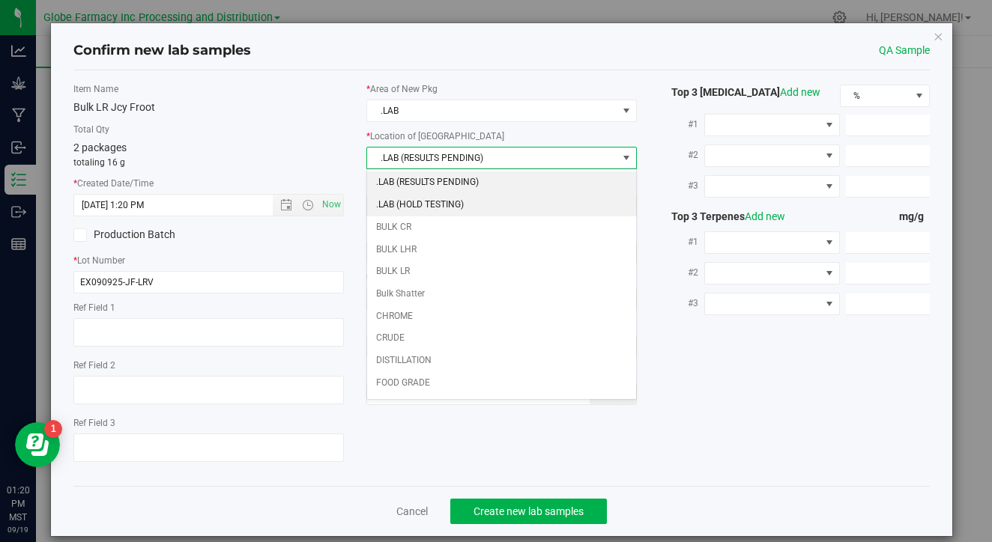
click at [439, 201] on li ".LAB (HOLD TESTING)" at bounding box center [501, 205] width 269 height 22
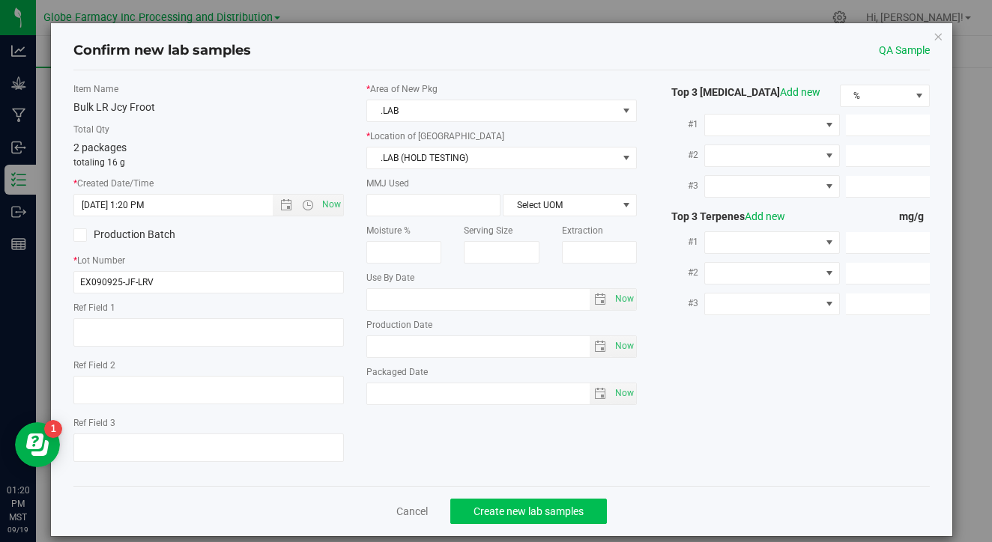
click at [513, 503] on button "Create new lab samples" at bounding box center [528, 511] width 157 height 25
